Goal: Information Seeking & Learning: Learn about a topic

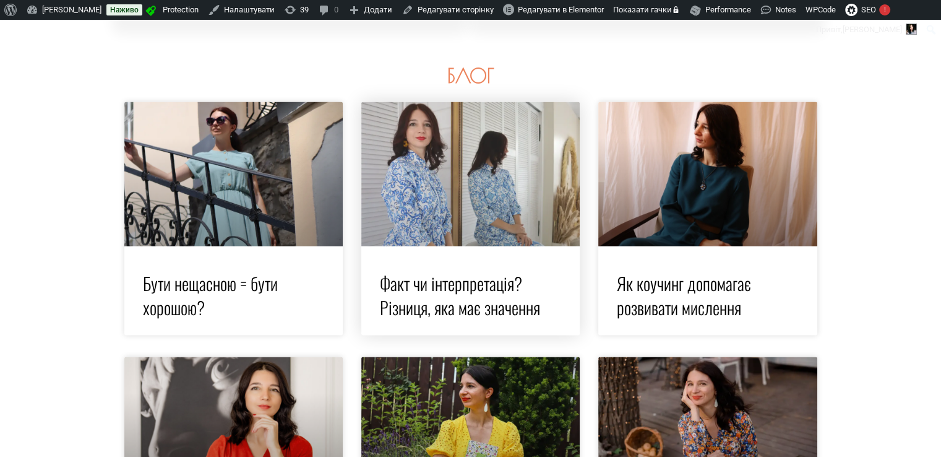
scroll to position [2268, 0]
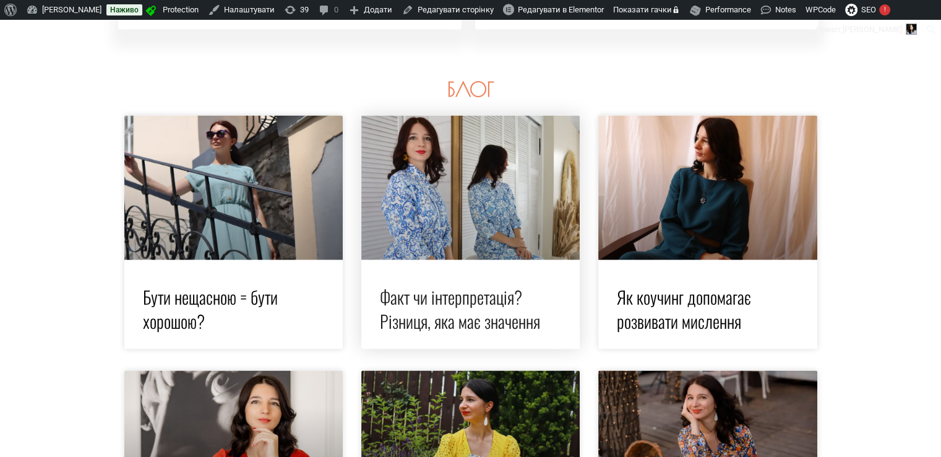
click at [413, 306] on link "Факт чи інтерпретація? Різниця, яка має значення" at bounding box center [460, 307] width 160 height 49
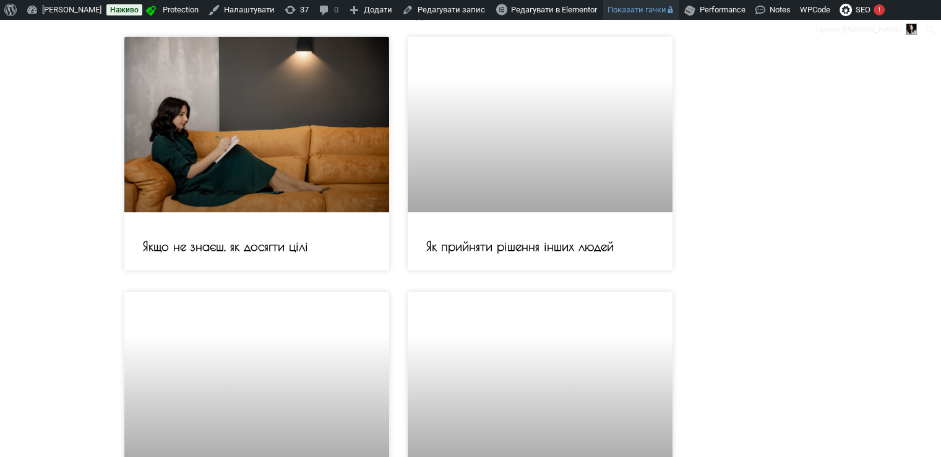
scroll to position [2351, 0]
